Goal: Information Seeking & Learning: Learn about a topic

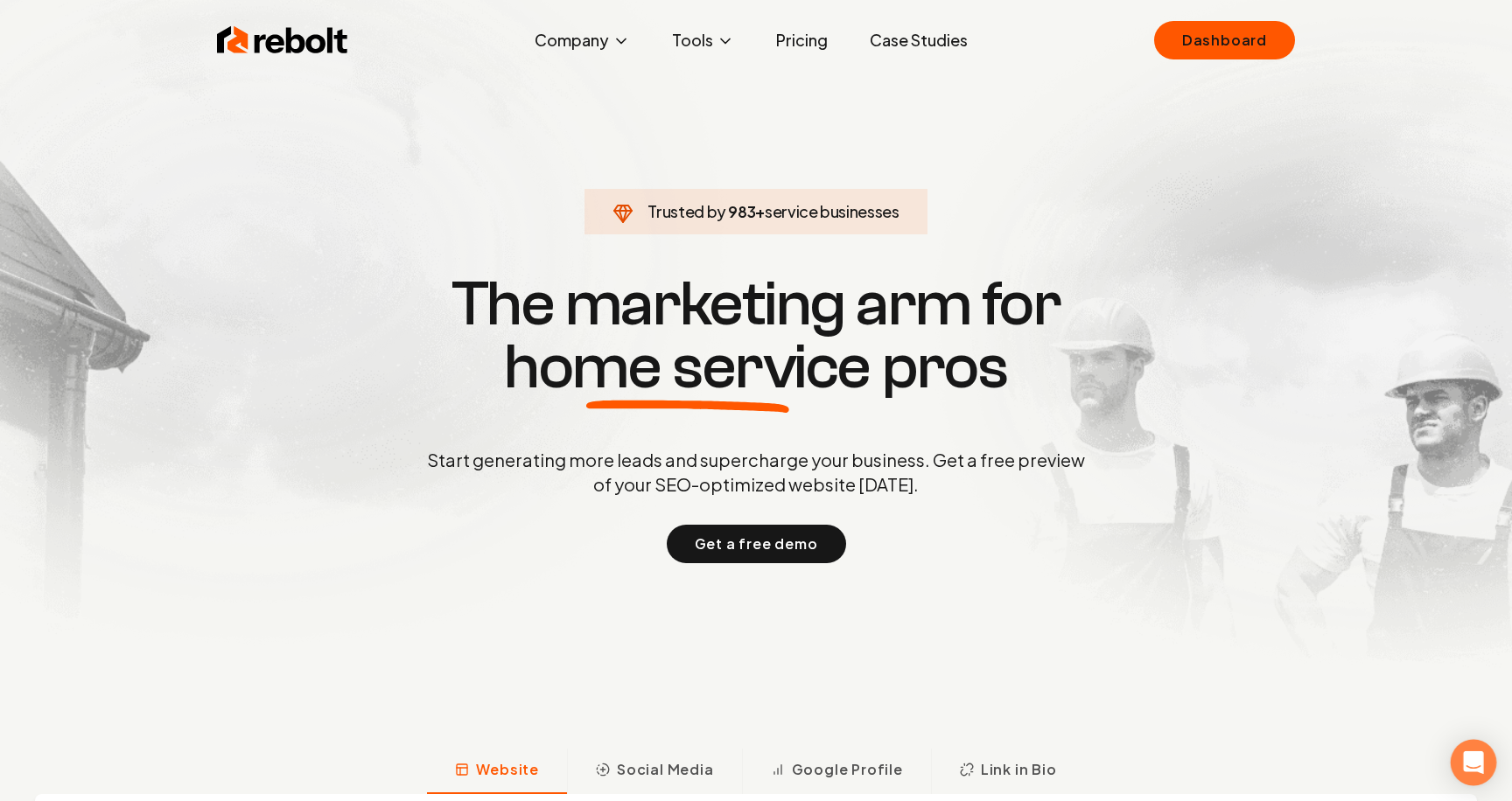
click at [1473, 752] on div "Open Intercom Messenger" at bounding box center [1473, 763] width 46 height 46
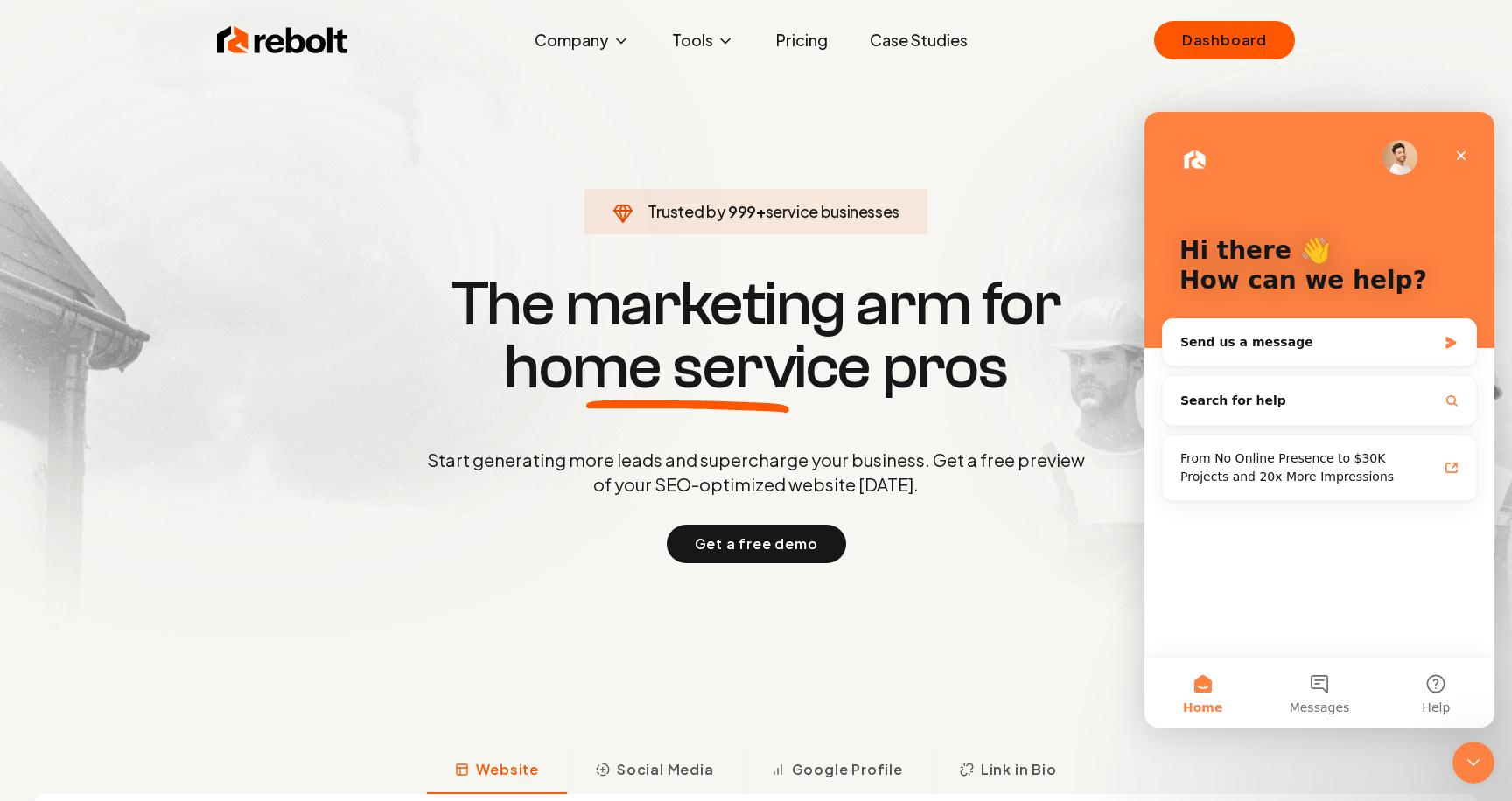
click at [1401, 154] on img "Intercom messenger" at bounding box center [1399, 157] width 35 height 35
click at [1242, 460] on div "From No Online Presence to $30K Projects and 20x More Impressions" at bounding box center [1309, 467] width 257 height 37
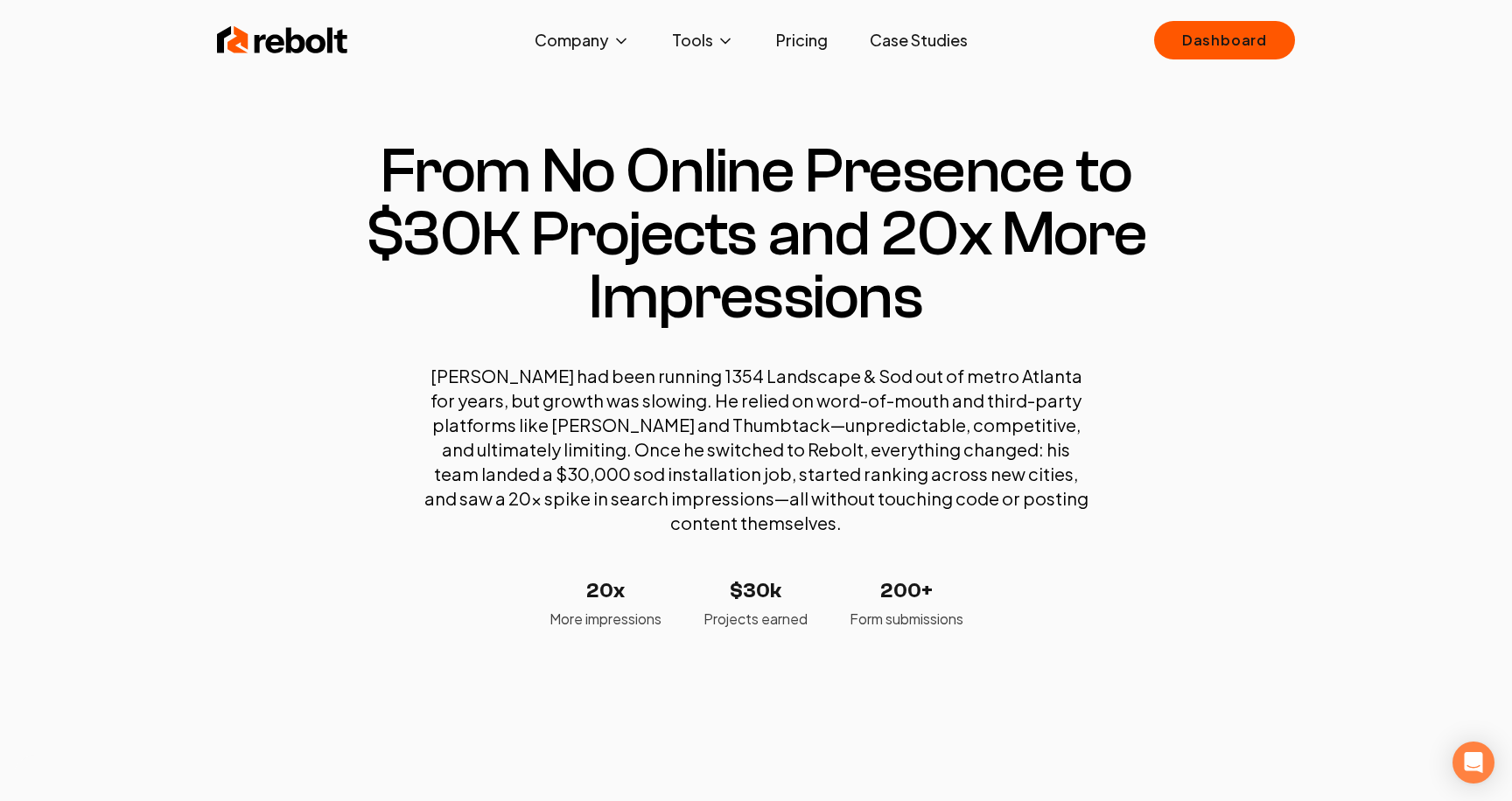
click at [916, 46] on link "Case Studies" at bounding box center [919, 41] width 126 height 35
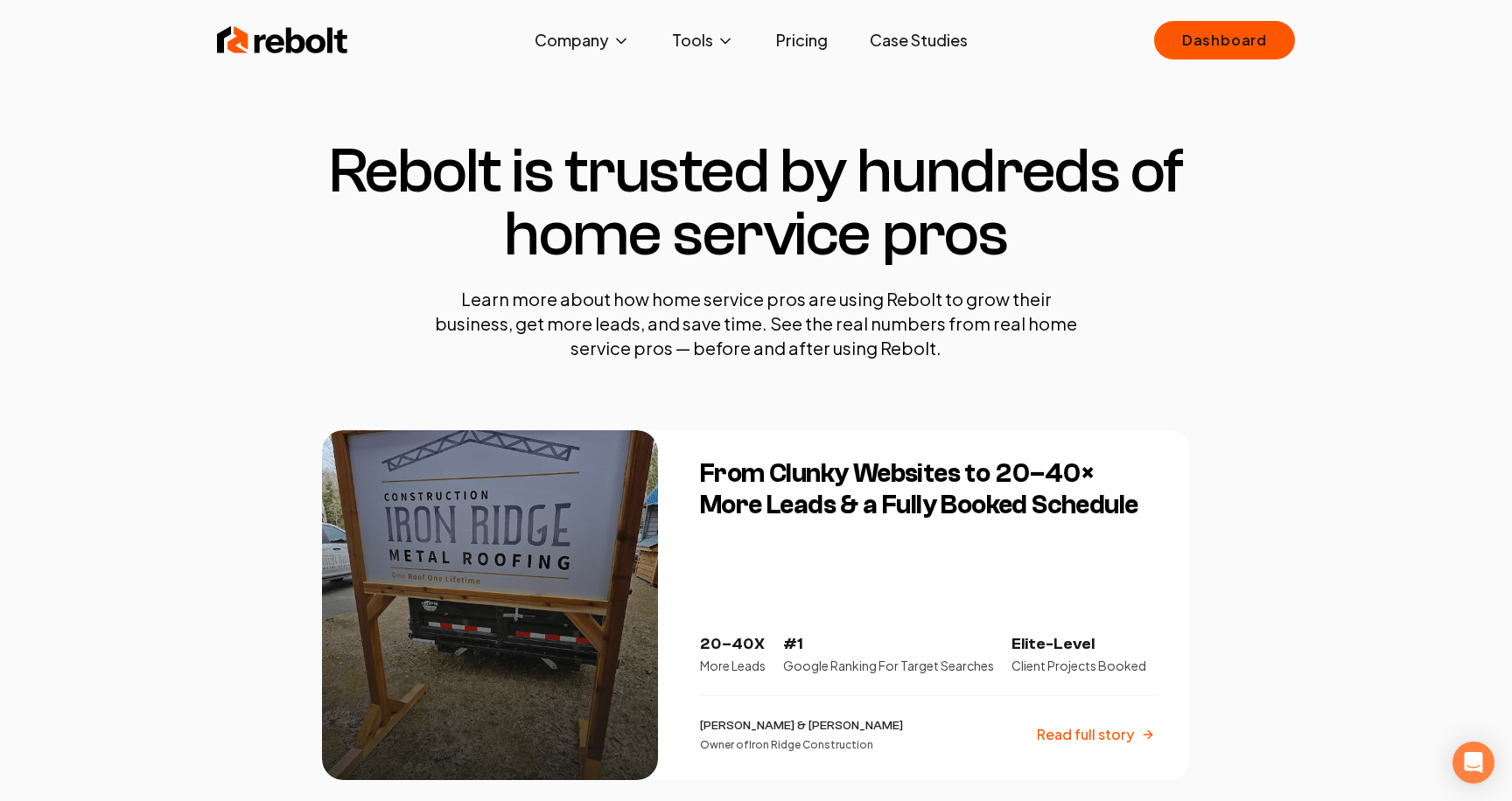
click at [805, 48] on link "Pricing" at bounding box center [801, 41] width 79 height 35
